Goal: Task Accomplishment & Management: Manage account settings

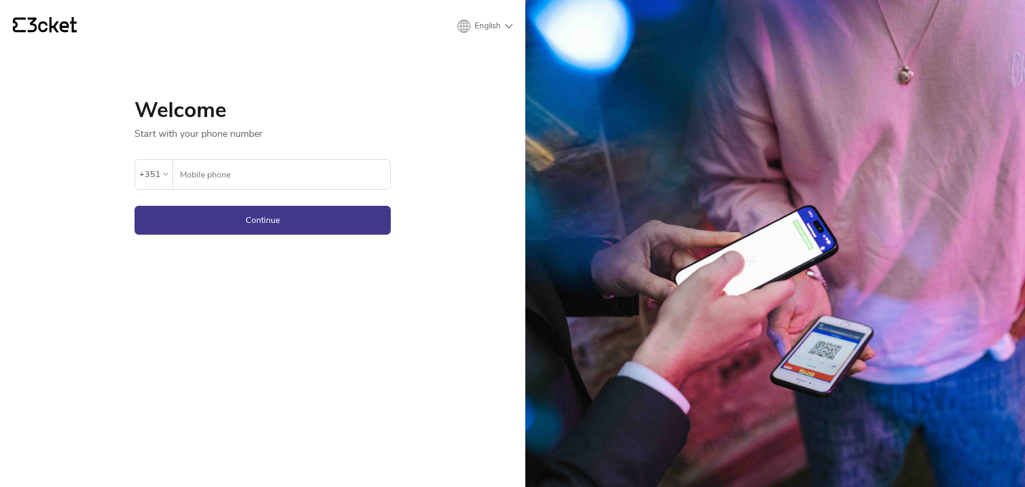
click at [248, 178] on input "Mobile phone" at bounding box center [284, 174] width 211 height 29
type input "917249302"
click at [252, 232] on button "Continue" at bounding box center [263, 220] width 256 height 29
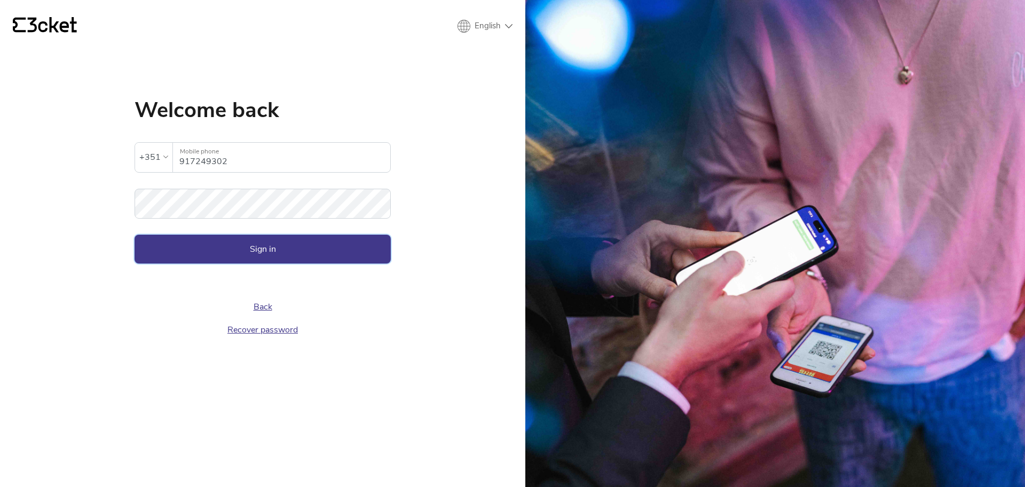
click at [258, 242] on button "Sign in" at bounding box center [263, 248] width 256 height 29
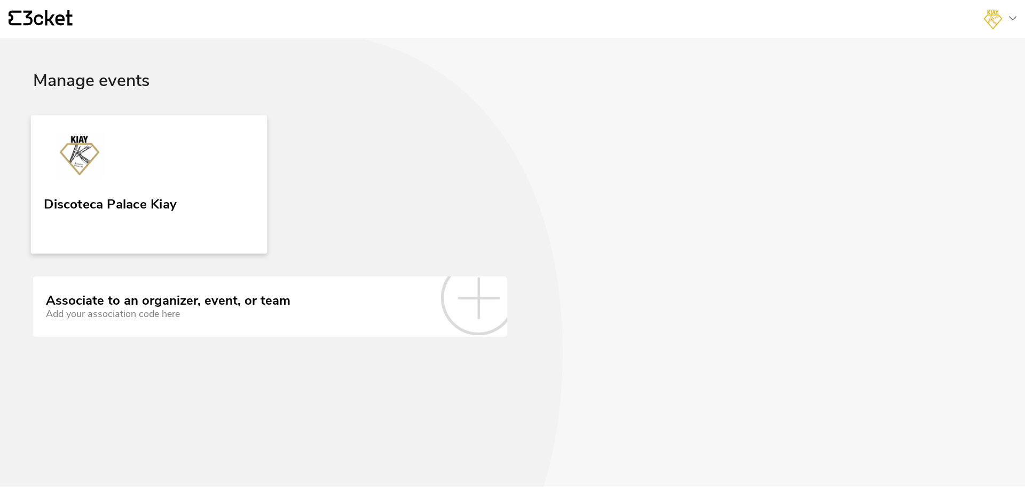
click at [104, 167] on img at bounding box center [79, 156] width 71 height 49
